Goal: Communication & Community: Answer question/provide support

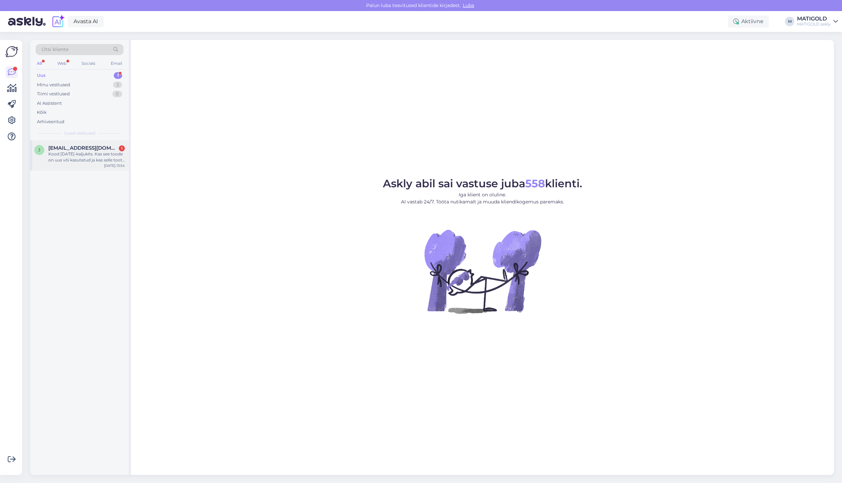
click at [72, 155] on div "Kood [DATE]-kaljukits. Kas see toode on uus või kasutatud ja kas selle toote ta…" at bounding box center [86, 157] width 77 height 12
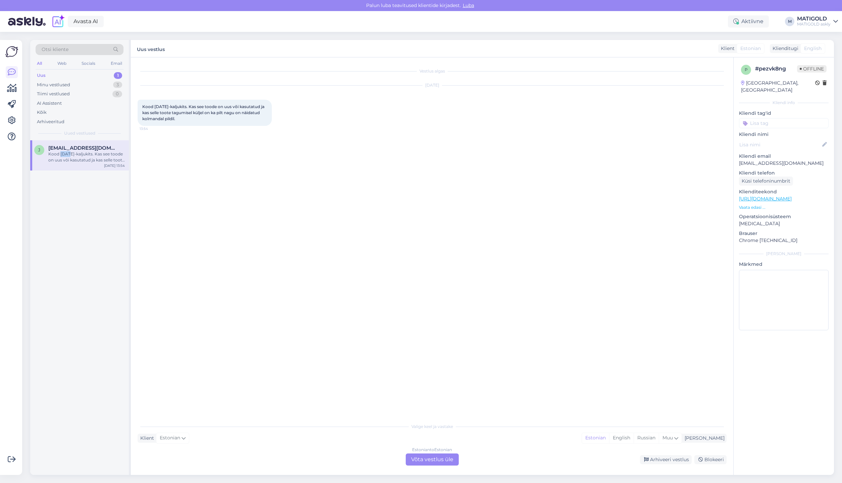
drag, startPoint x: 68, startPoint y: 154, endPoint x: 60, endPoint y: 154, distance: 8.7
click at [60, 155] on div "Kood [DATE]-kaljukits. Kas see toode on uus või kasutatud ja kas selle toote ta…" at bounding box center [86, 157] width 77 height 12
copy div "[DATE]-"
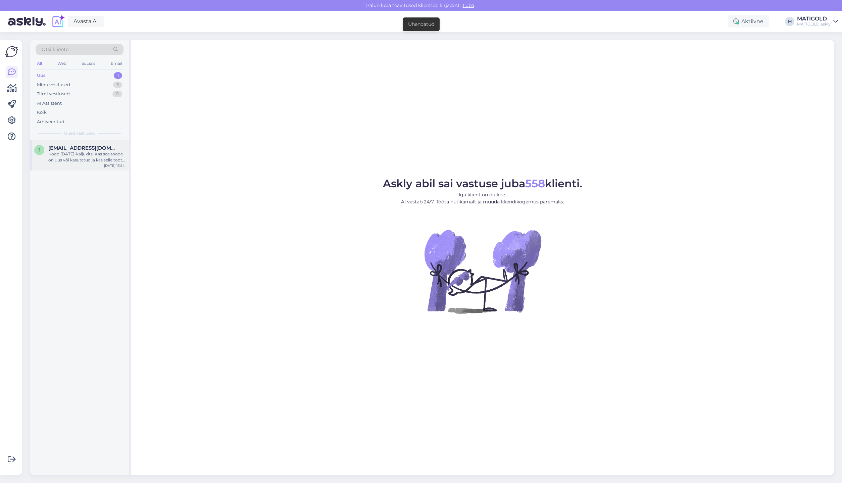
click at [98, 150] on span "[EMAIL_ADDRESS][DOMAIN_NAME]" at bounding box center [83, 148] width 70 height 6
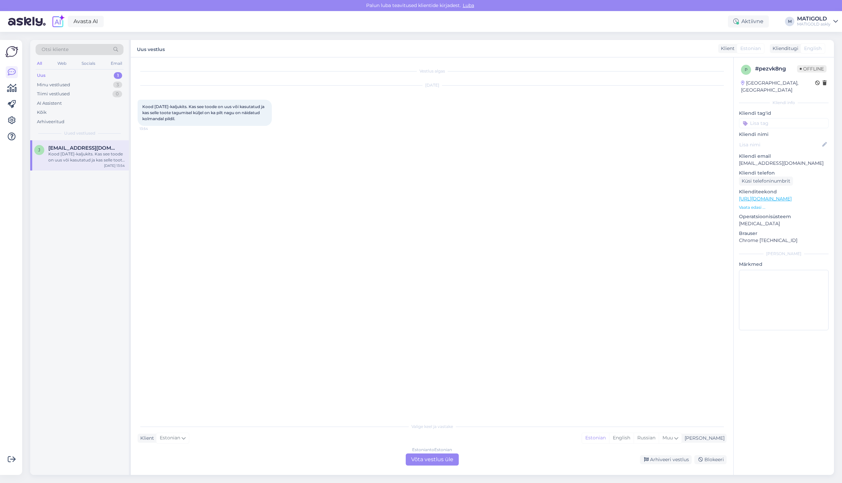
click at [427, 460] on div "Estonian to Estonian Võta vestlus üle" at bounding box center [432, 459] width 53 height 12
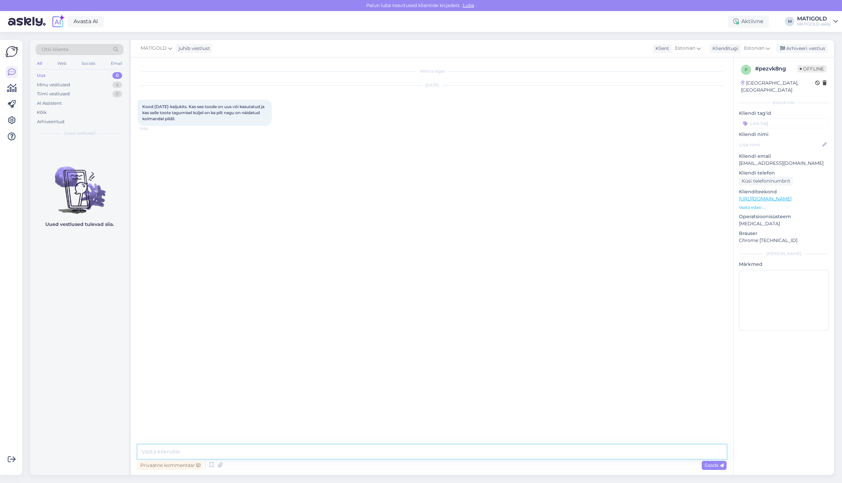
drag, startPoint x: 150, startPoint y: 451, endPoint x: 167, endPoint y: 449, distance: 17.5
click at [152, 450] on textarea at bounding box center [432, 452] width 589 height 14
type textarea "t"
type textarea "Tere. Meil on müügis ainult uued tooted. Tagaküljel on pilt."
click at [716, 465] on span "Saada" at bounding box center [713, 465] width 19 height 6
